Goal: Information Seeking & Learning: Find specific fact

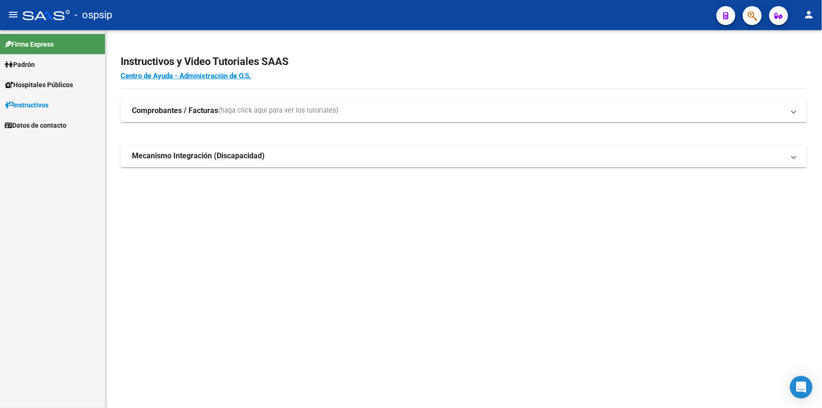
click at [743, 11] on app-search-popup at bounding box center [752, 14] width 19 height 12
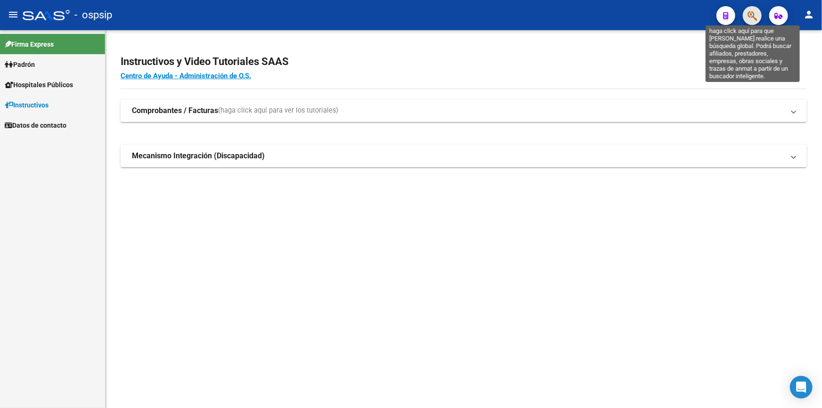
click at [754, 15] on icon "button" at bounding box center [751, 15] width 9 height 11
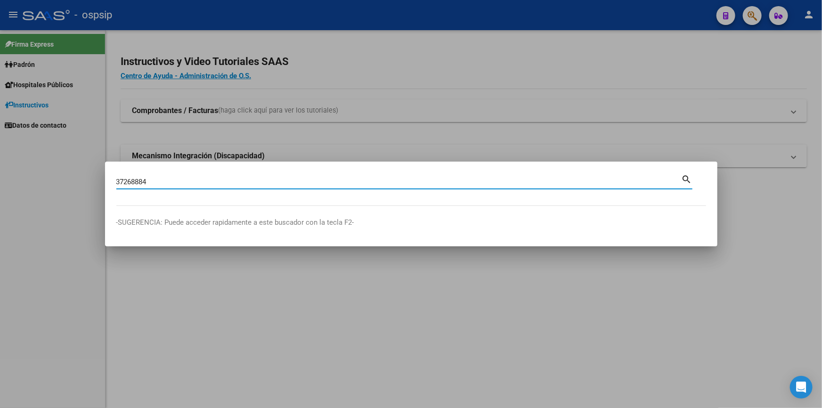
type input "37268884"
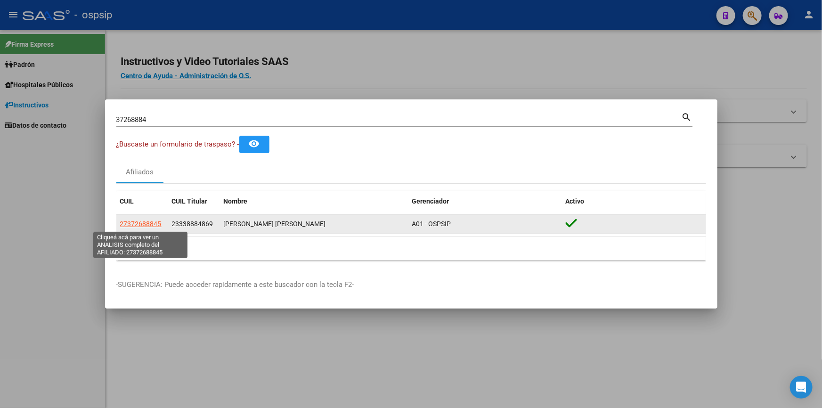
click at [147, 222] on span "27372688845" at bounding box center [140, 224] width 41 height 8
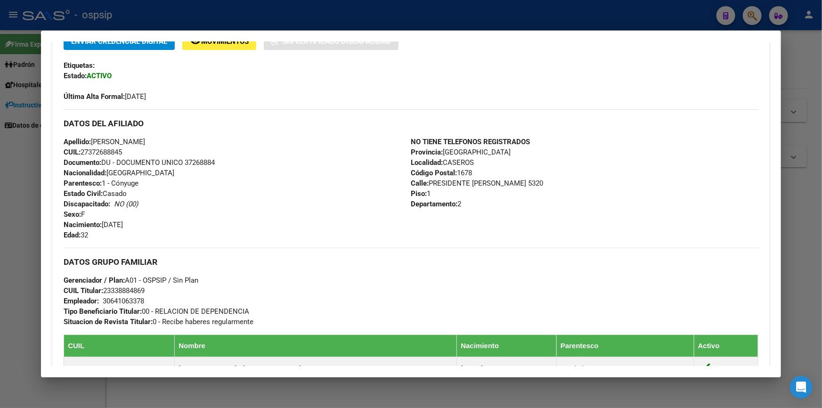
scroll to position [170, 0]
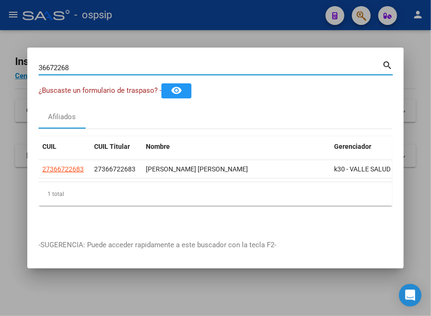
click at [6, 71] on div "36672268 Buscar (apellido, dni, cuil, nro traspaso, cuit, obra social) search ¿…" at bounding box center [215, 158] width 431 height 316
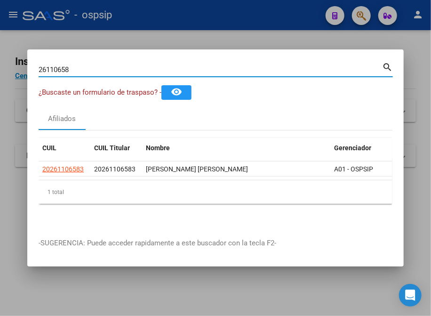
drag, startPoint x: 88, startPoint y: 69, endPoint x: 23, endPoint y: 66, distance: 65.5
click at [23, 66] on div "26110658 Buscar (apellido, dni, cuil, nro traspaso, cuit, obra social) search ¿…" at bounding box center [215, 158] width 431 height 316
type input "24074801"
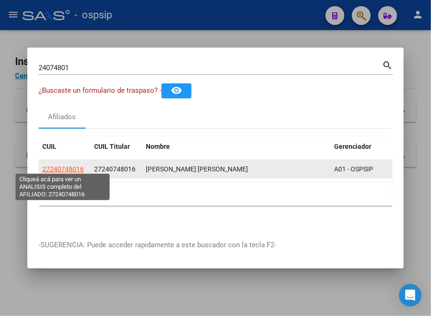
click at [68, 165] on span "27240748016" at bounding box center [62, 169] width 41 height 8
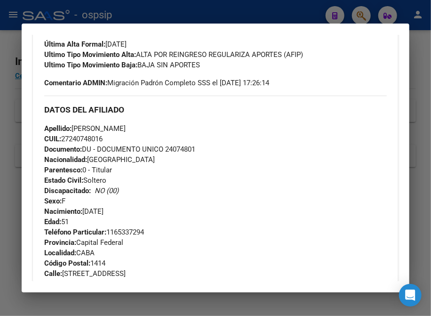
scroll to position [300, 0]
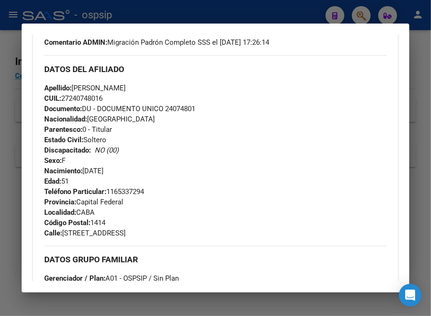
drag, startPoint x: 168, startPoint y: 113, endPoint x: 222, endPoint y: 117, distance: 54.4
click at [222, 117] on div "Apellido: DEBORAH ESTHER FERNANDEZ CUIL: 27240748016 Documento: DU - DOCUMENTO …" at bounding box center [215, 135] width 343 height 104
copy span "24074801"
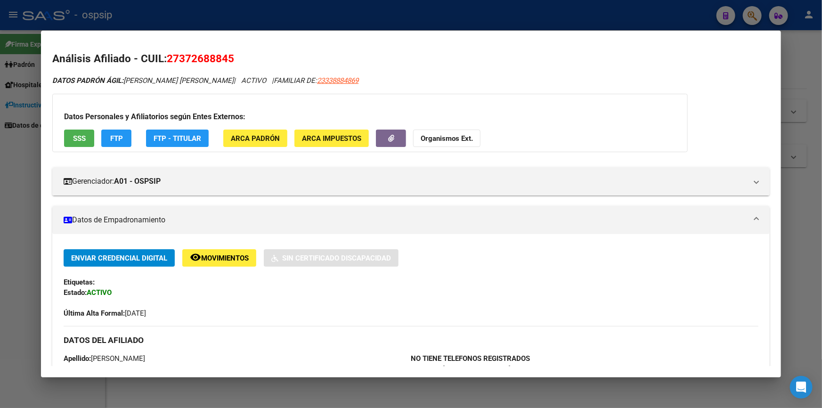
scroll to position [170, 0]
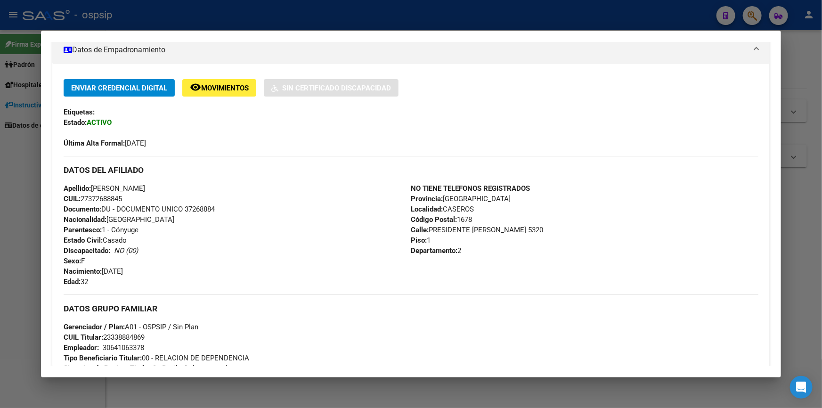
click at [255, 11] on div at bounding box center [411, 204] width 822 height 408
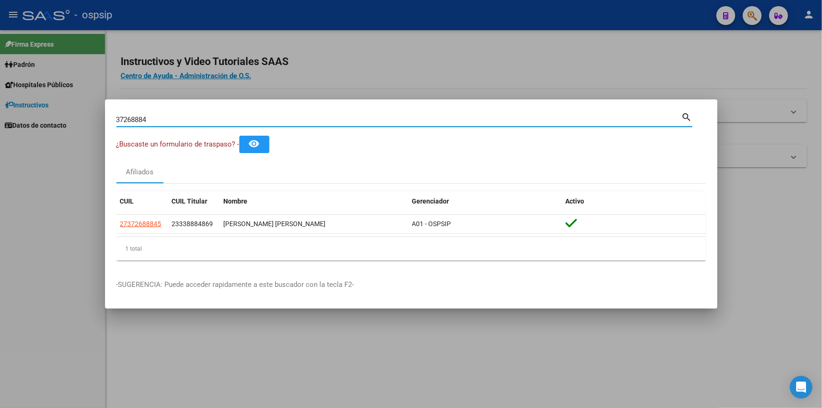
drag, startPoint x: 169, startPoint y: 118, endPoint x: 80, endPoint y: 118, distance: 89.0
click at [80, 118] on div "37268884 Buscar (apellido, dni, cuil, nro traspaso, cuit, obra social) search ¿…" at bounding box center [411, 204] width 822 height 408
paste input "20506208"
type input "20506208"
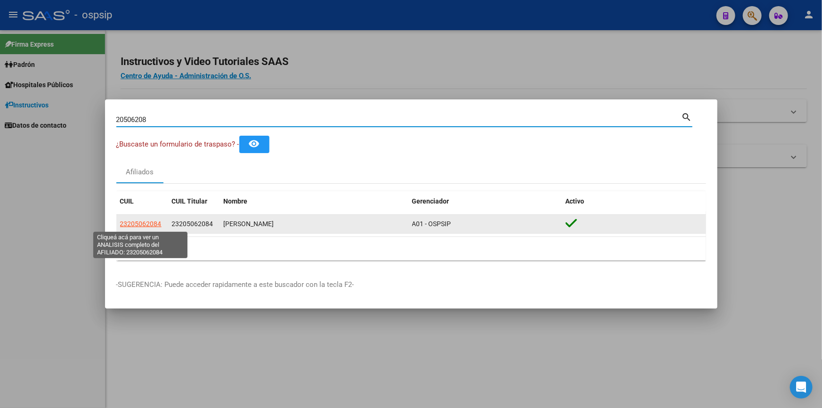
click at [145, 225] on span "23205062084" at bounding box center [140, 224] width 41 height 8
type textarea "23205062084"
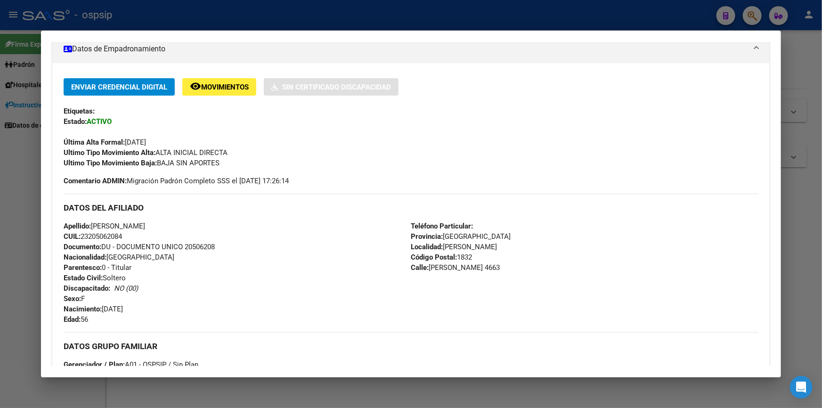
scroll to position [42, 0]
